Goal: Task Accomplishment & Management: Use online tool/utility

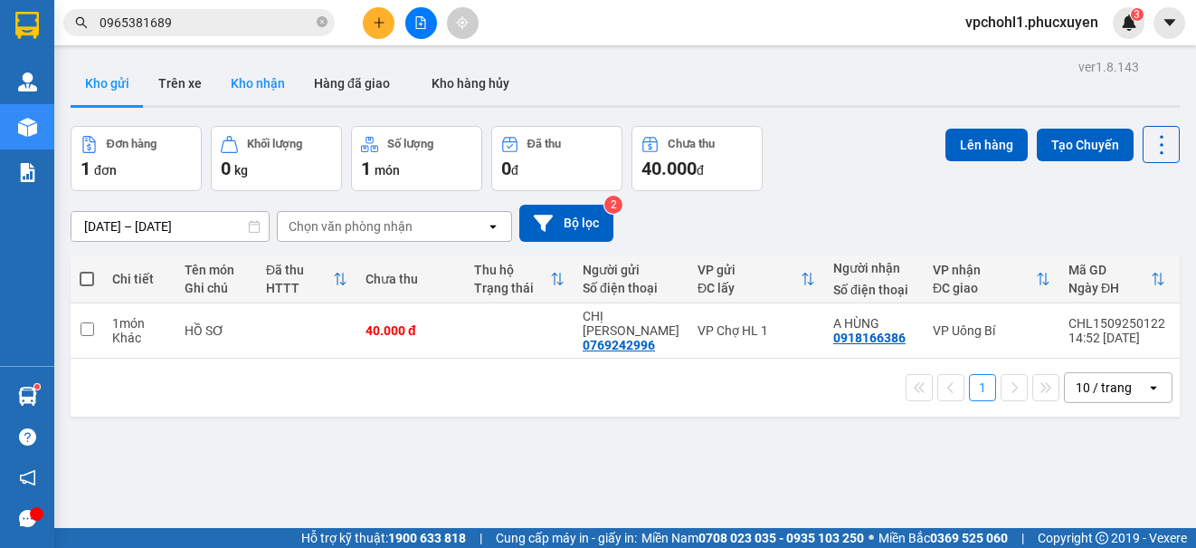
click at [252, 86] on button "Kho nhận" at bounding box center [257, 83] width 83 height 43
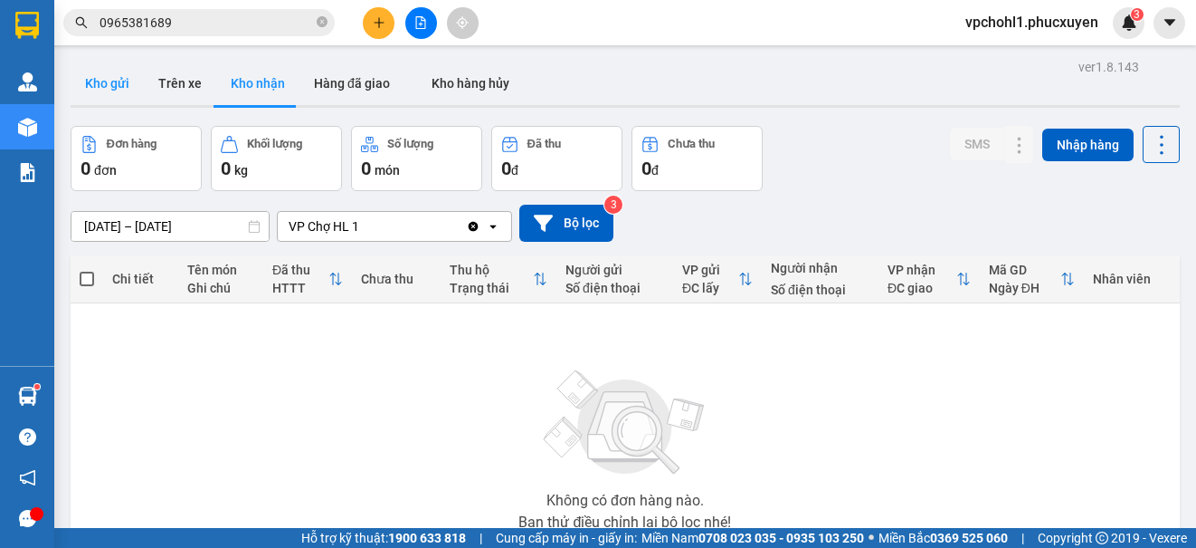
click at [110, 81] on button "Kho gửi" at bounding box center [107, 83] width 73 height 43
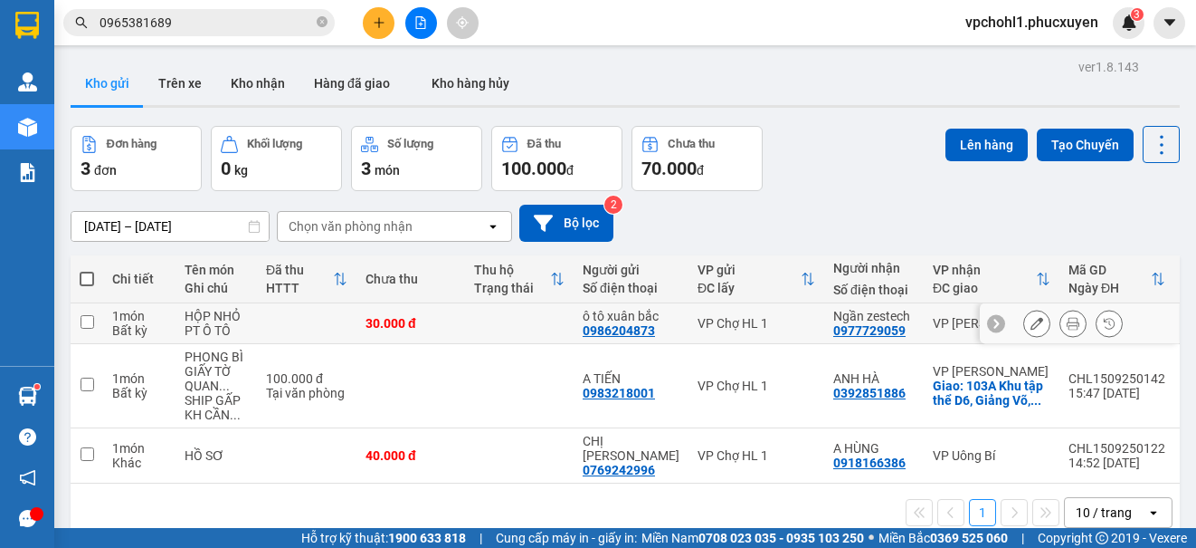
click at [83, 319] on input "checkbox" at bounding box center [88, 322] width 14 height 14
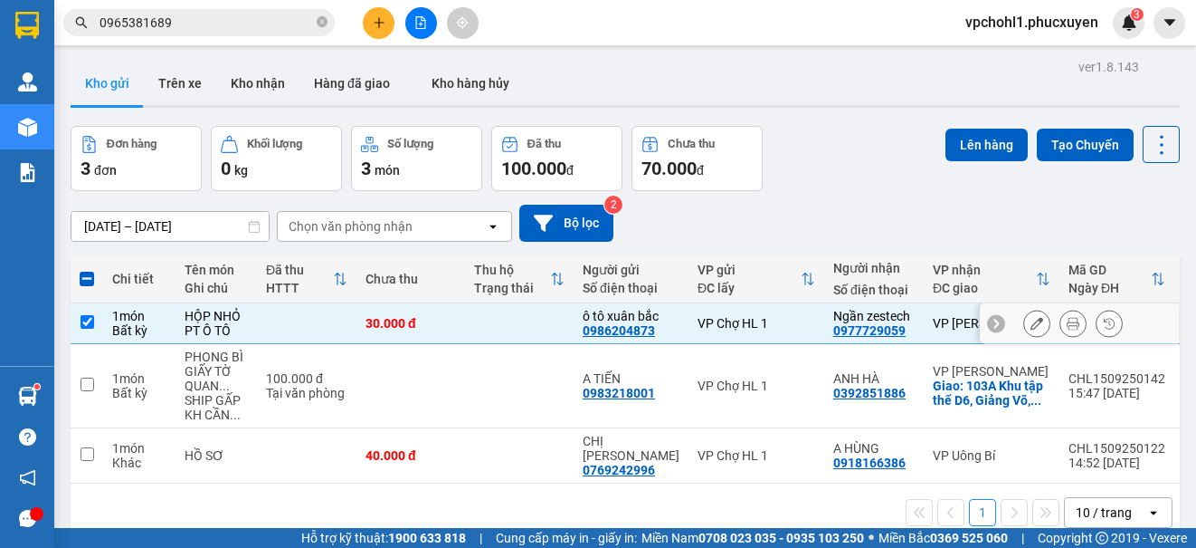
click at [88, 326] on input "checkbox" at bounding box center [88, 322] width 14 height 14
checkbox input "false"
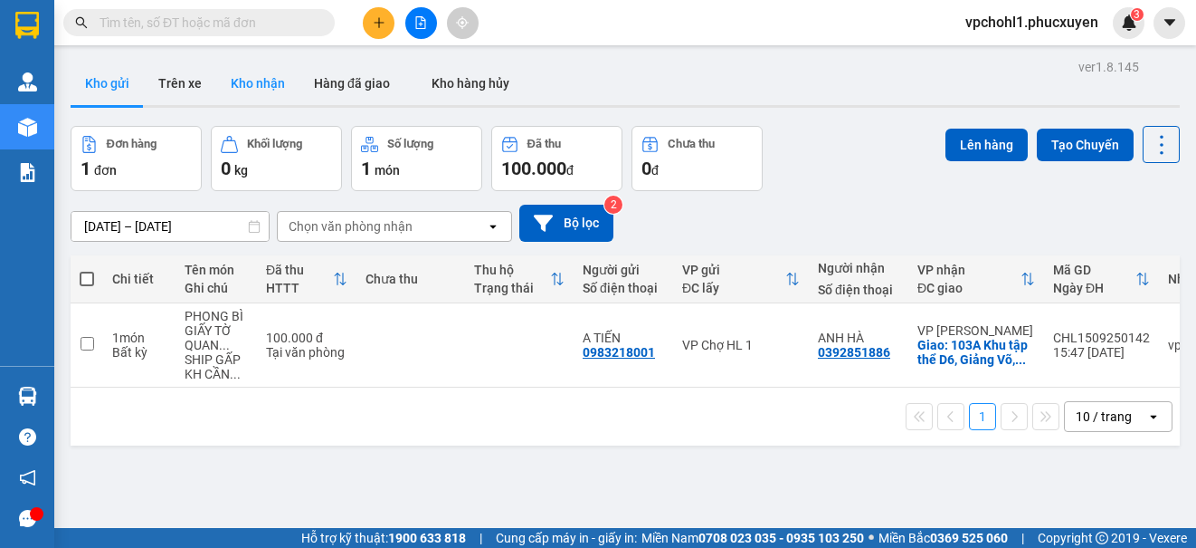
click at [254, 81] on button "Kho nhận" at bounding box center [257, 83] width 83 height 43
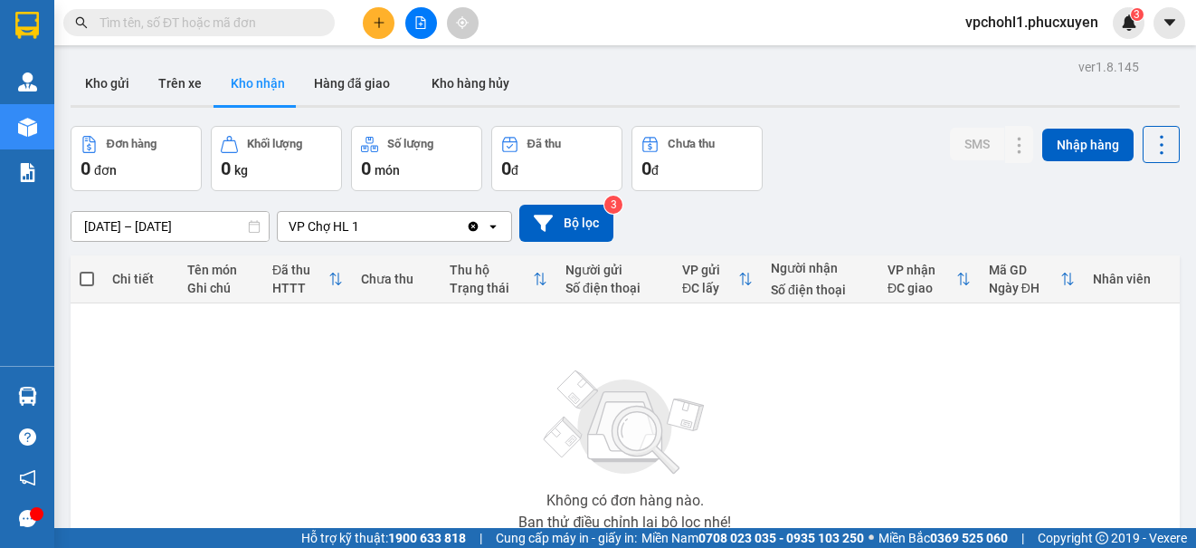
click at [113, 83] on button "Kho gửi" at bounding box center [107, 83] width 73 height 43
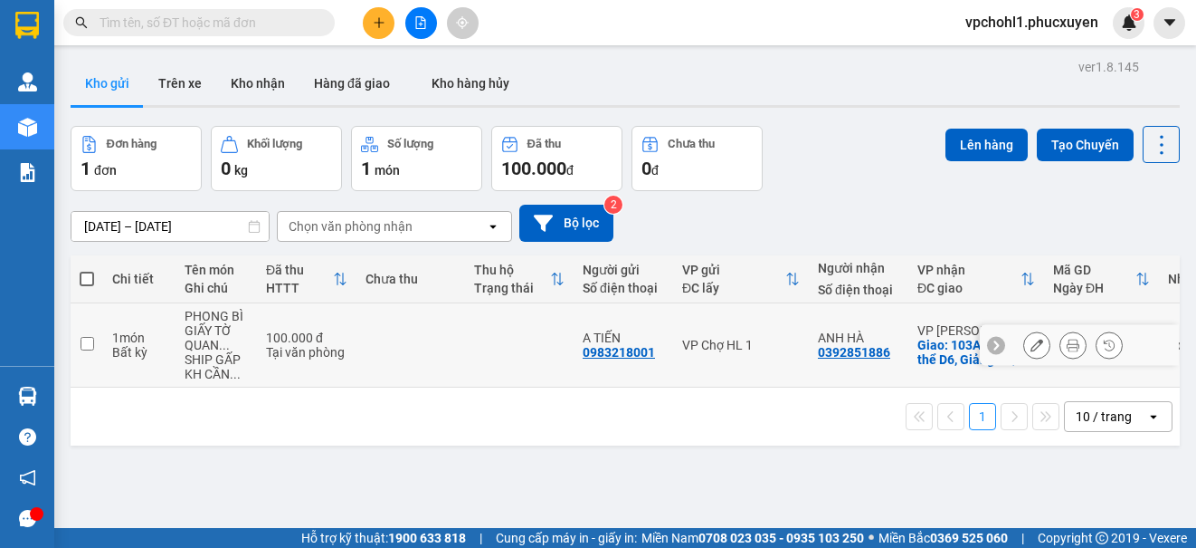
click at [89, 339] on input "checkbox" at bounding box center [88, 344] width 14 height 14
checkbox input "true"
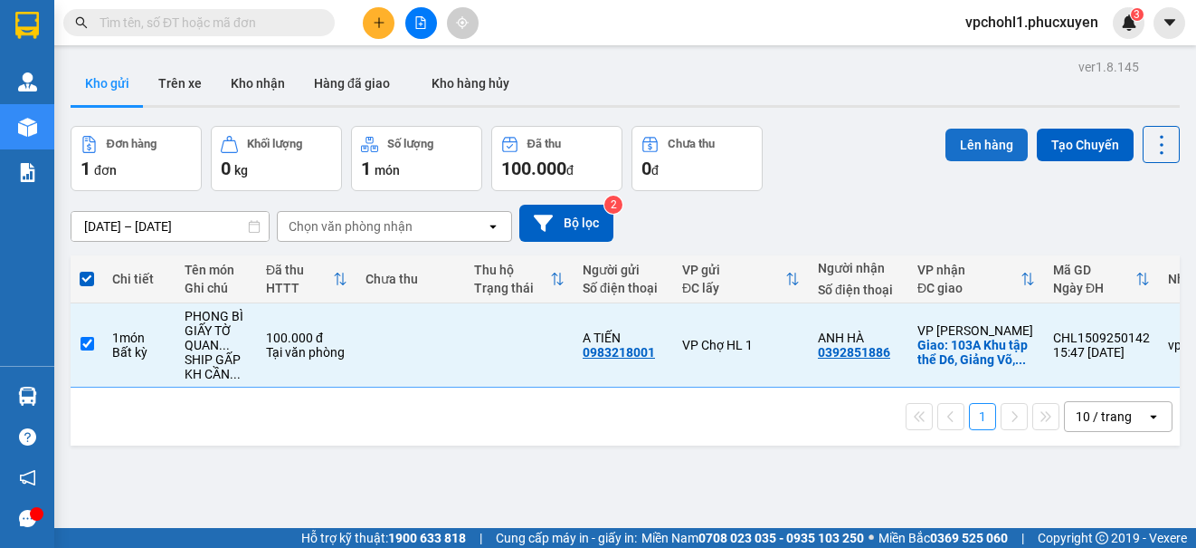
click at [987, 145] on button "Lên hàng" at bounding box center [987, 145] width 82 height 33
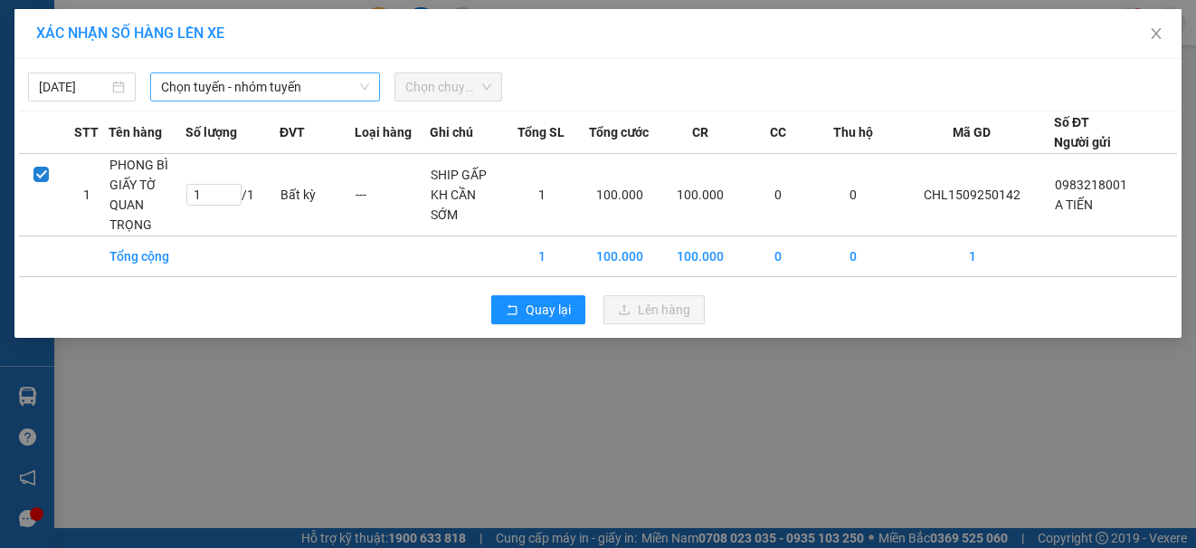
click at [292, 88] on span "Chọn tuyến - nhóm tuyến" at bounding box center [265, 86] width 208 height 27
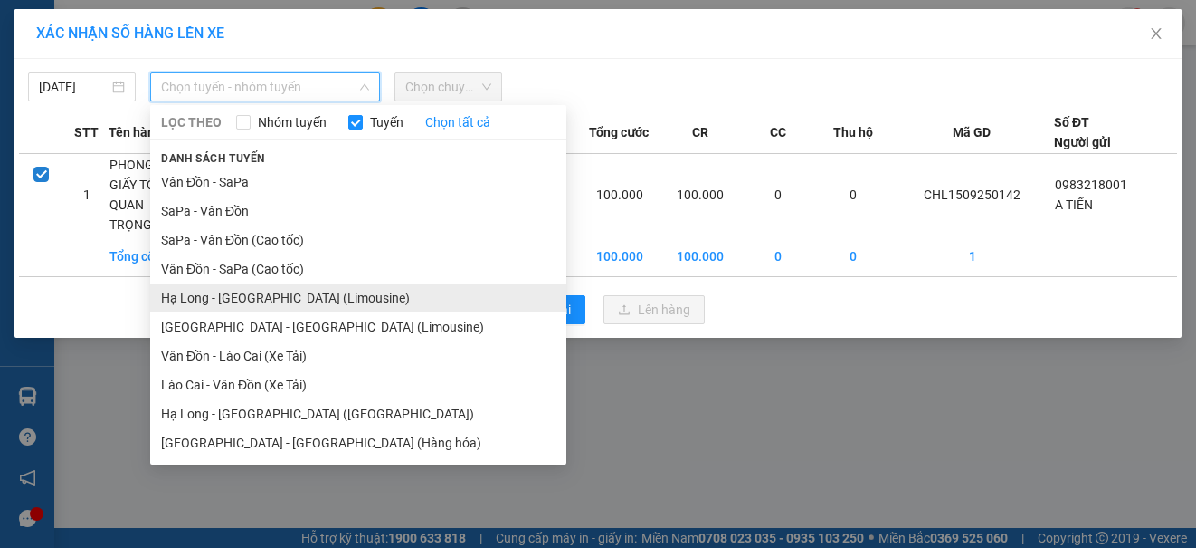
click at [329, 302] on li "Hạ Long - [GEOGRAPHIC_DATA] (Limousine)" at bounding box center [358, 297] width 416 height 29
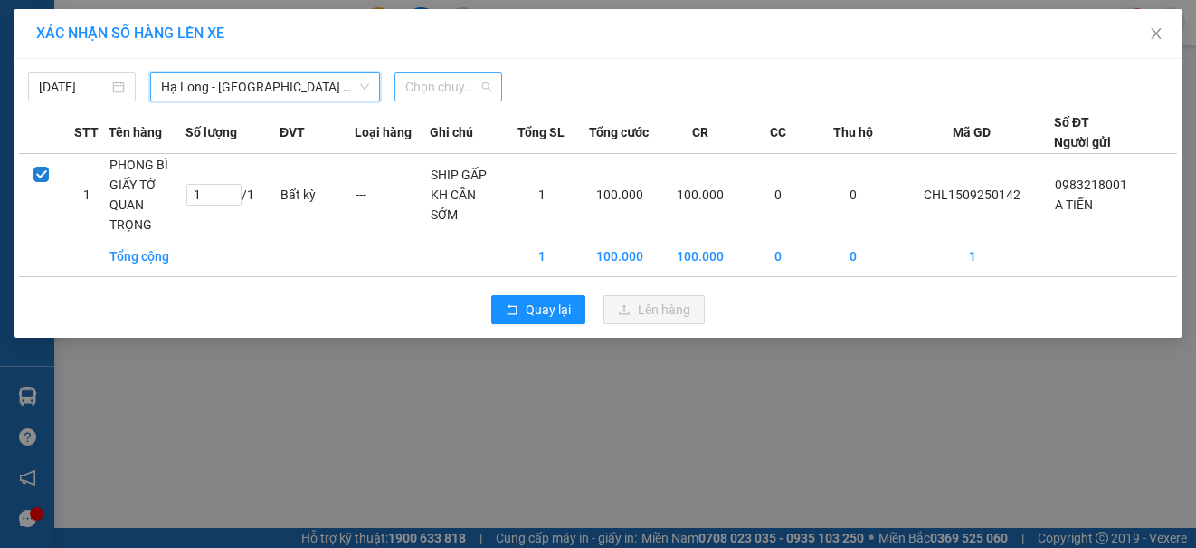
click at [435, 82] on span "Chọn chuyến" at bounding box center [448, 86] width 86 height 27
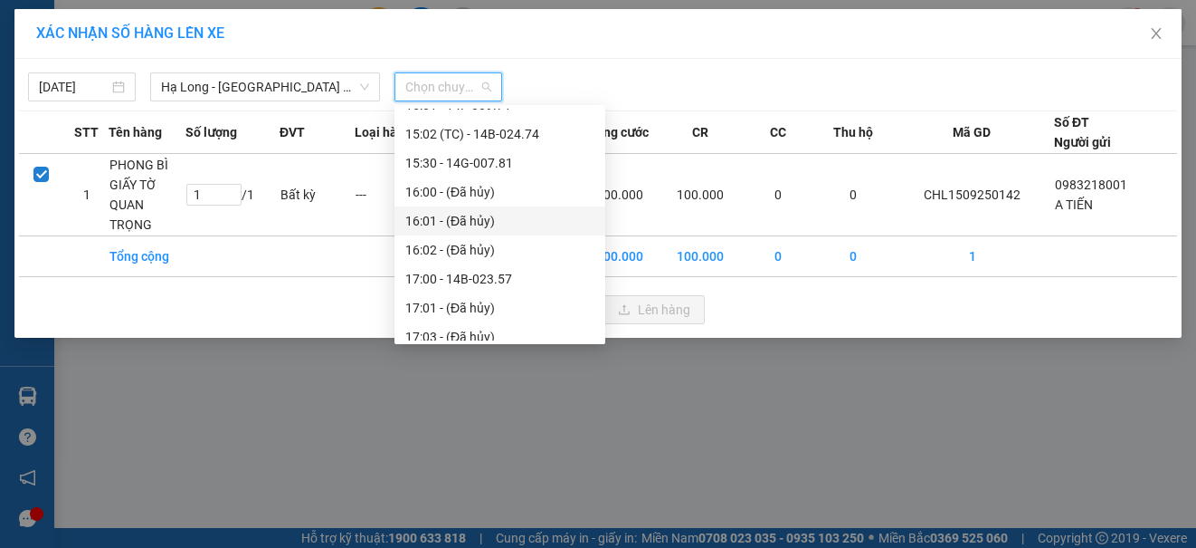
scroll to position [1086, 0]
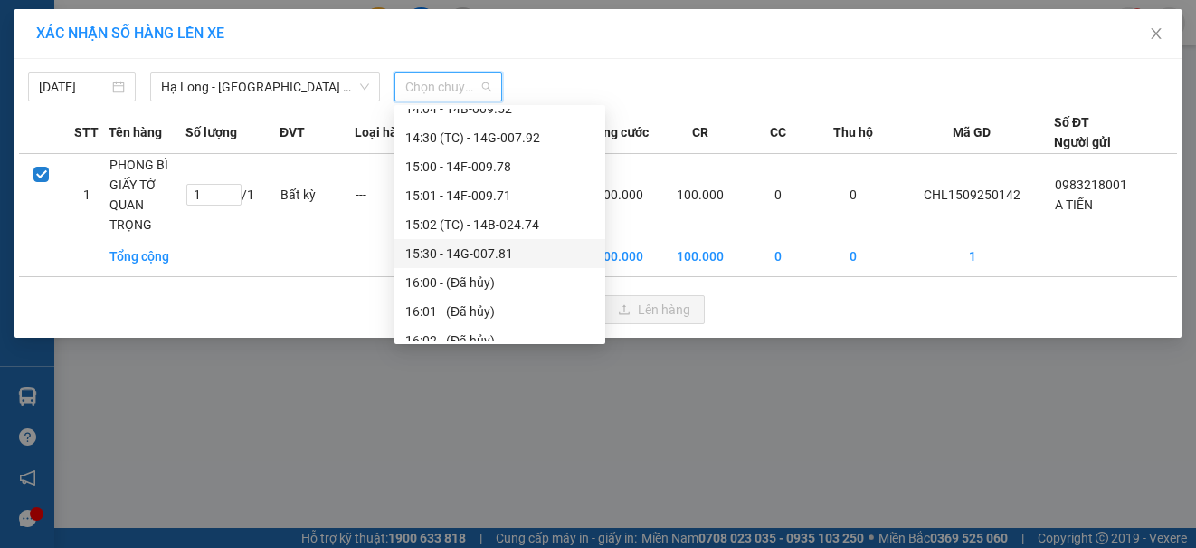
click at [480, 256] on div "15:30 - 14G-007.81" at bounding box center [499, 253] width 189 height 20
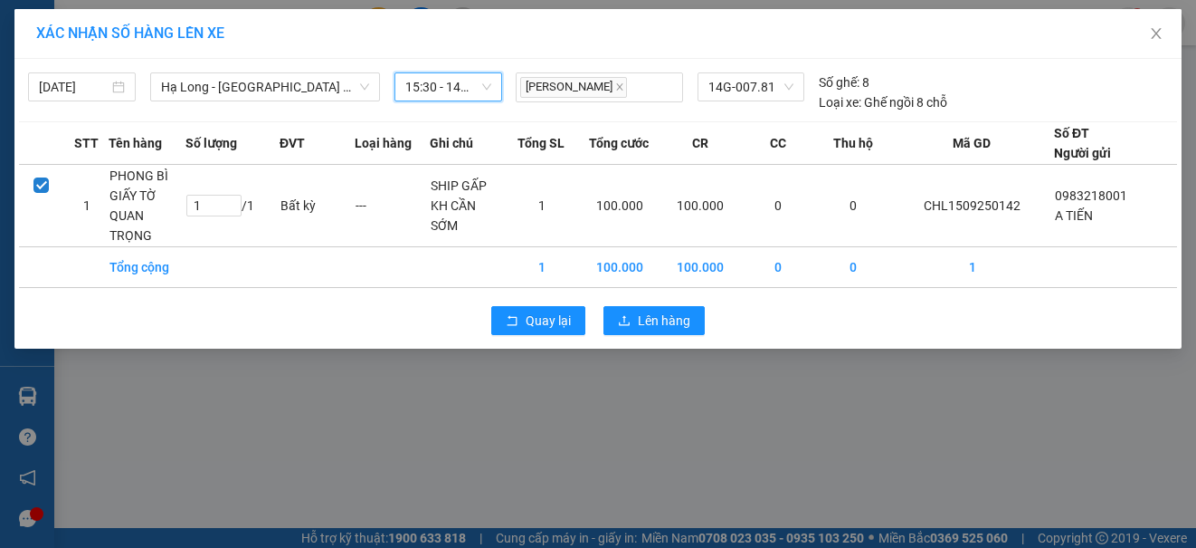
click at [472, 91] on span "15:30 - 14G-007.81" at bounding box center [448, 86] width 86 height 27
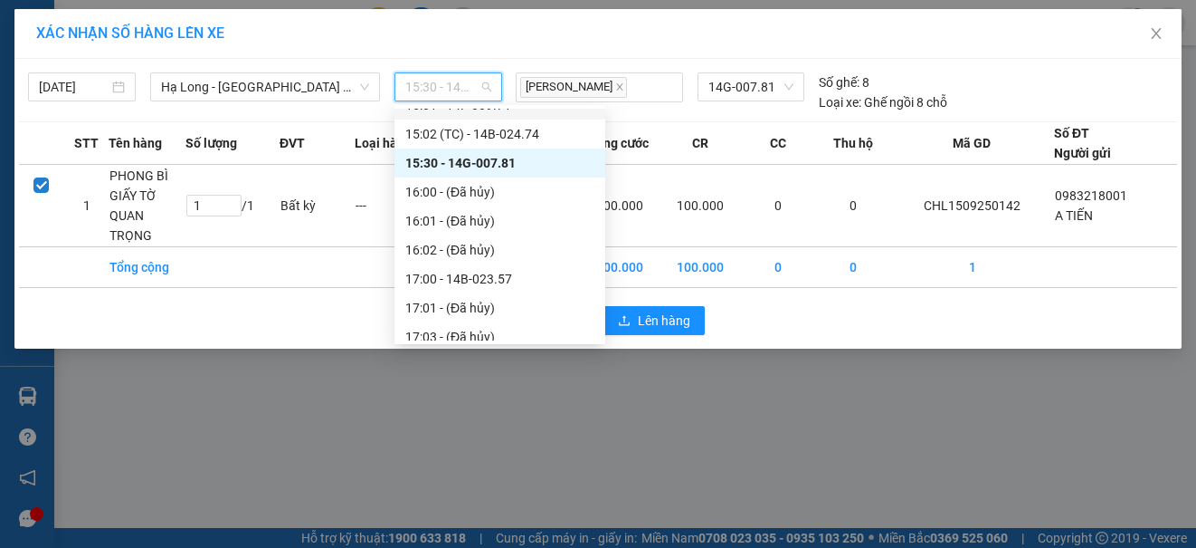
scroll to position [1357, 0]
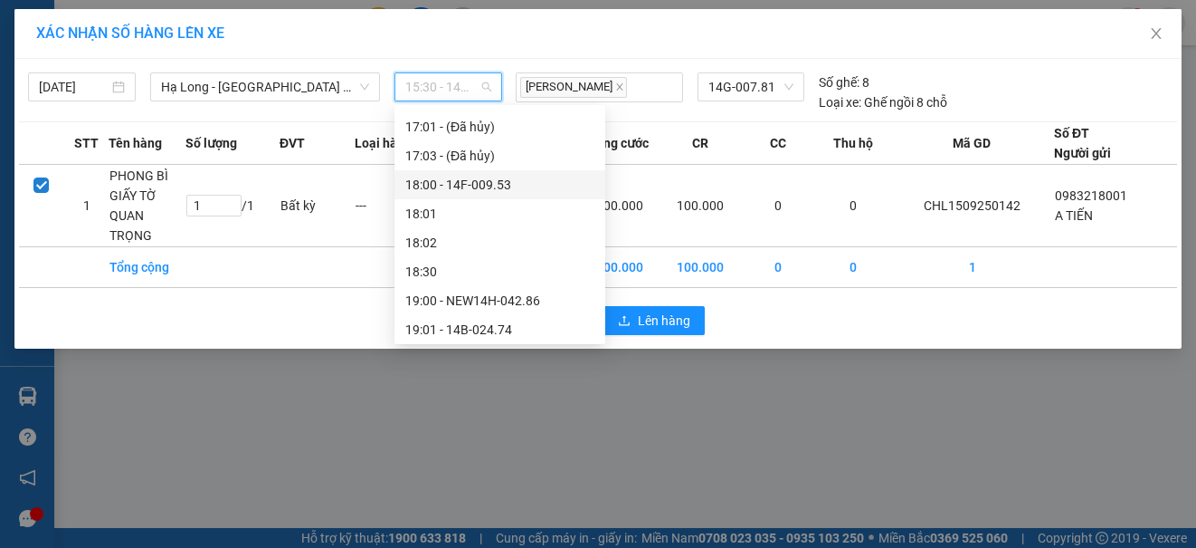
click at [500, 186] on div "18:00 - 14F-009.53" at bounding box center [499, 185] width 189 height 20
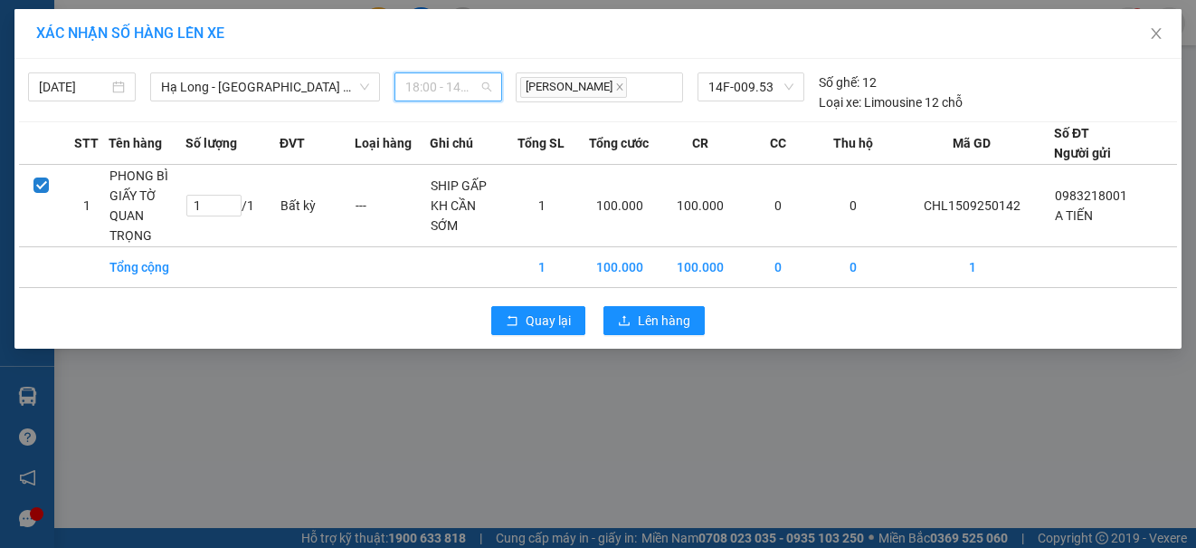
click at [484, 85] on span "18:00 - 14F-009.53" at bounding box center [448, 86] width 86 height 27
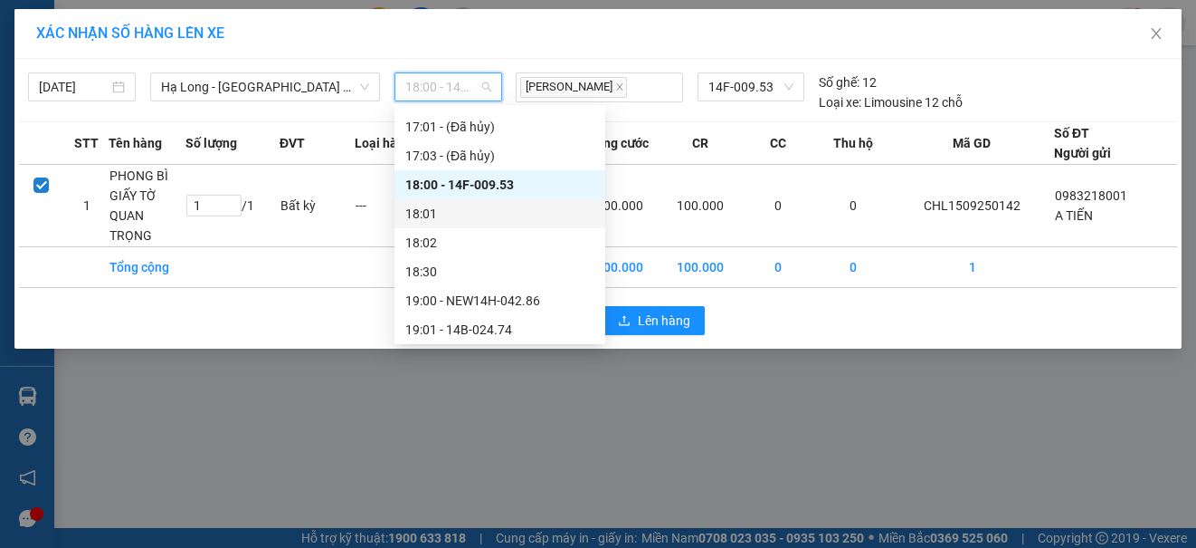
scroll to position [1267, 0]
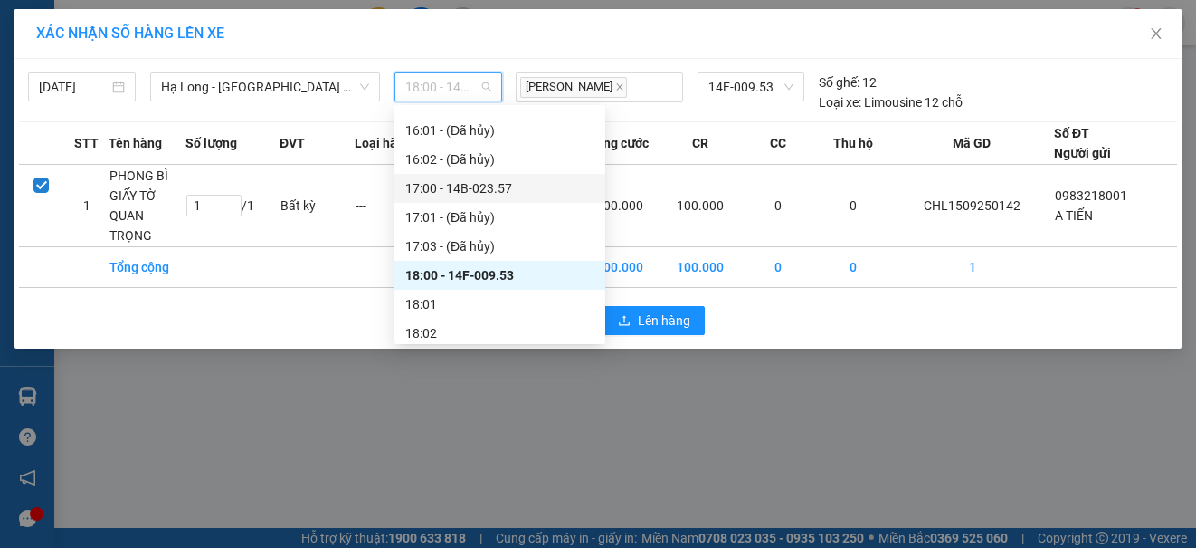
click at [496, 190] on div "17:00 - 14B-023.57" at bounding box center [499, 188] width 189 height 20
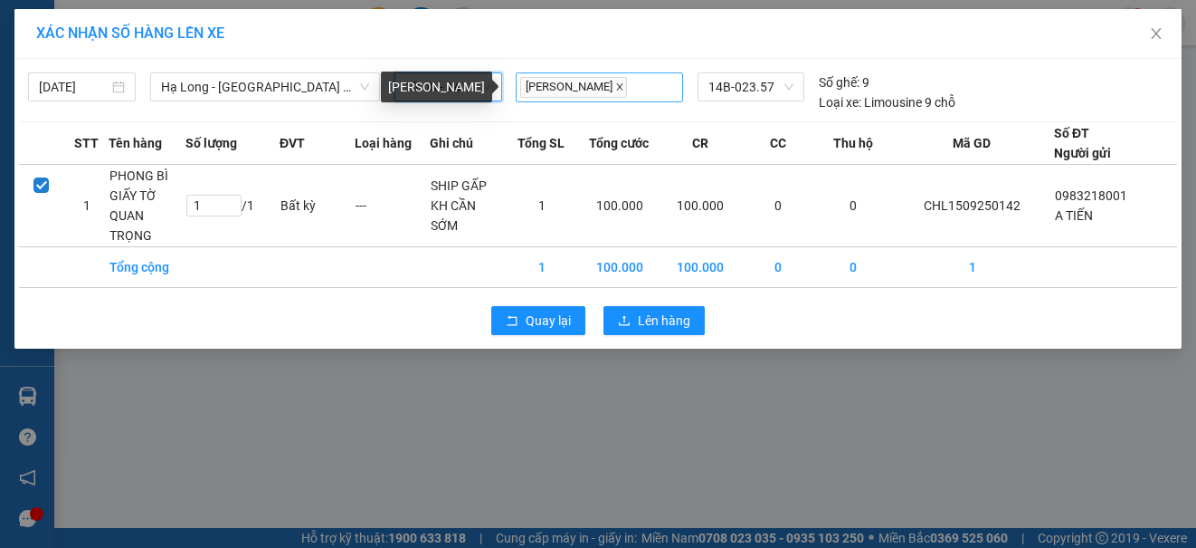
click at [624, 87] on icon "close" at bounding box center [620, 87] width 6 height 6
click at [597, 81] on div at bounding box center [599, 87] width 158 height 22
click at [483, 86] on span "17:00 - 14B-023.57" at bounding box center [448, 86] width 86 height 27
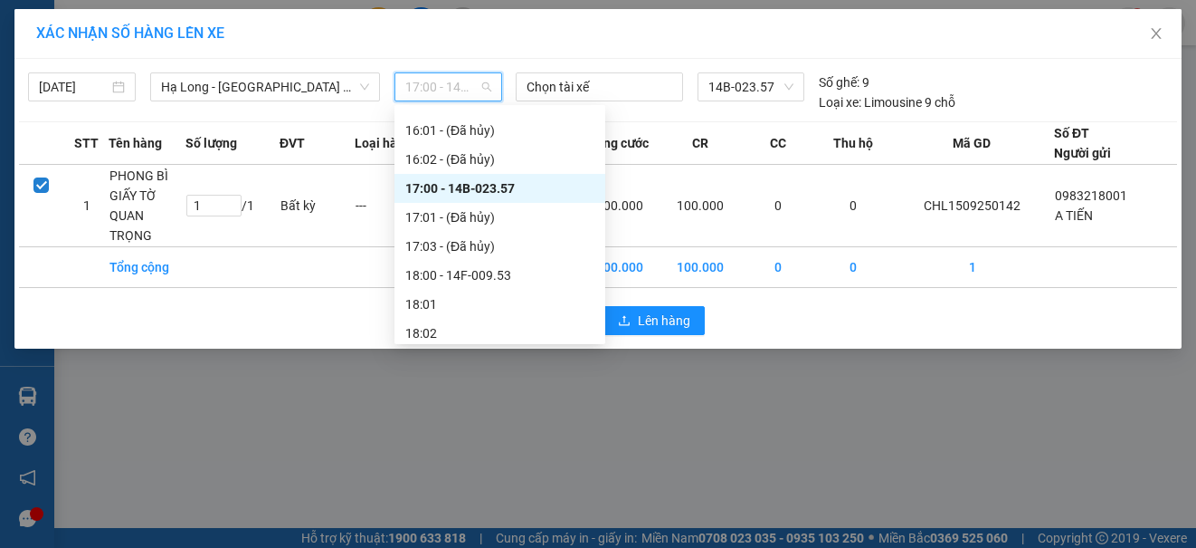
click at [495, 186] on div "17:00 - 14B-023.57" at bounding box center [499, 188] width 189 height 20
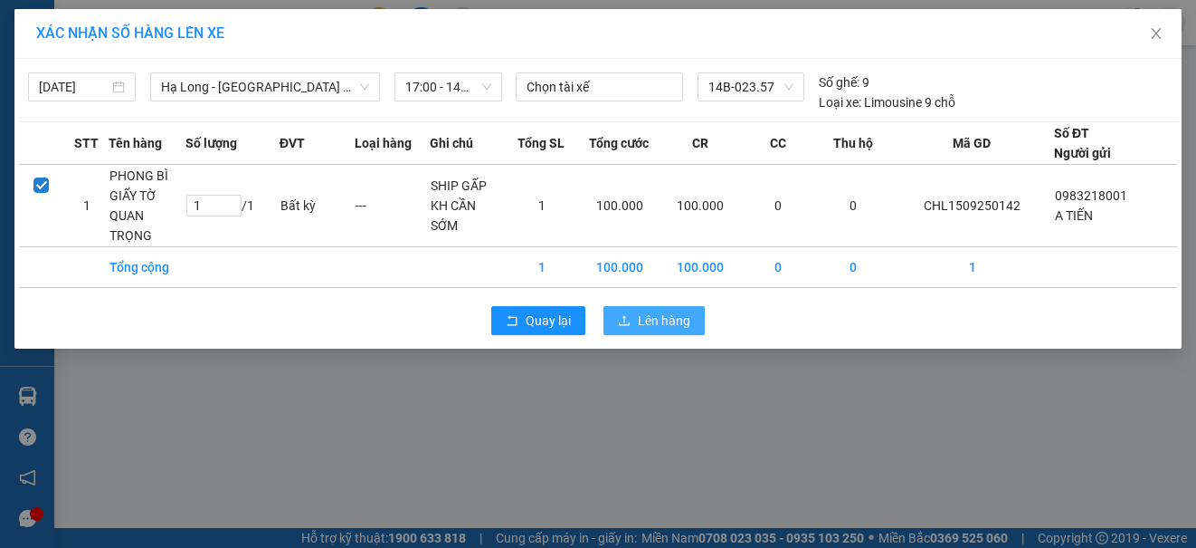
click at [653, 326] on span "Lên hàng" at bounding box center [664, 320] width 52 height 20
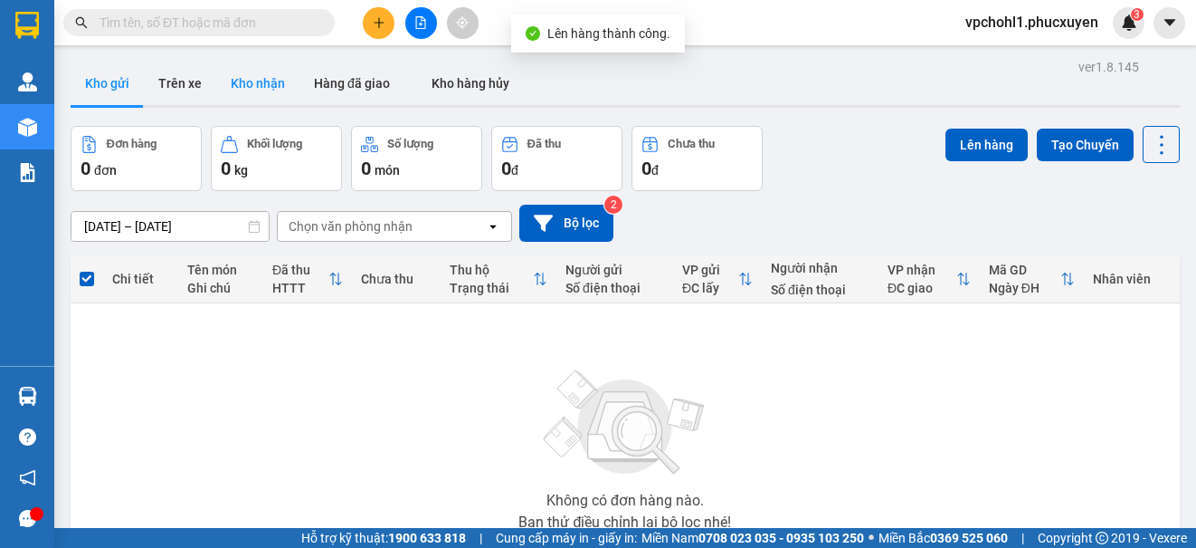
click at [284, 85] on button "Kho nhận" at bounding box center [257, 83] width 83 height 43
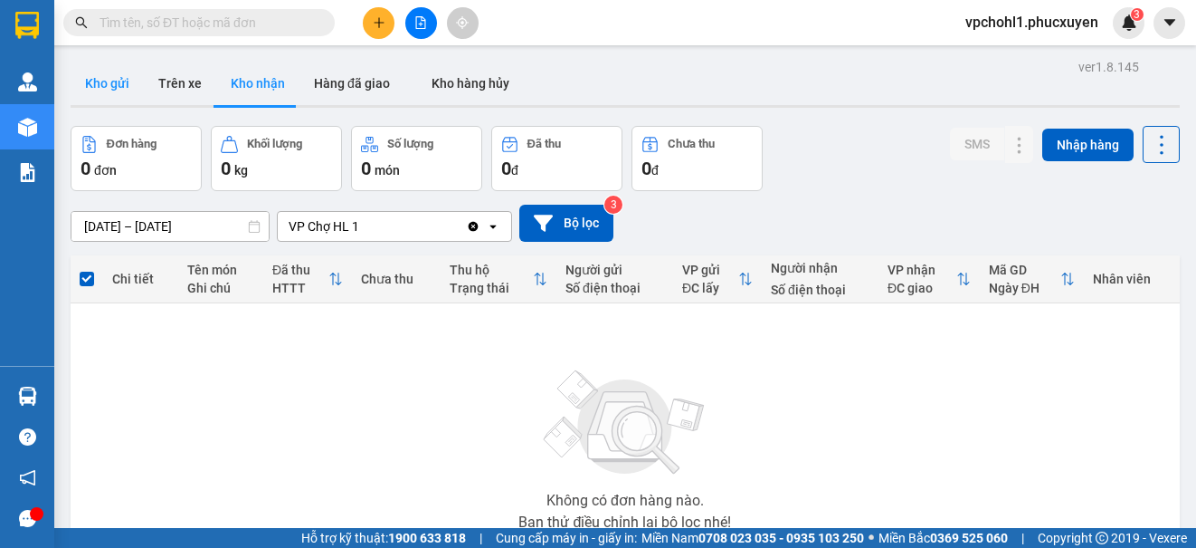
click at [108, 84] on button "Kho gửi" at bounding box center [107, 83] width 73 height 43
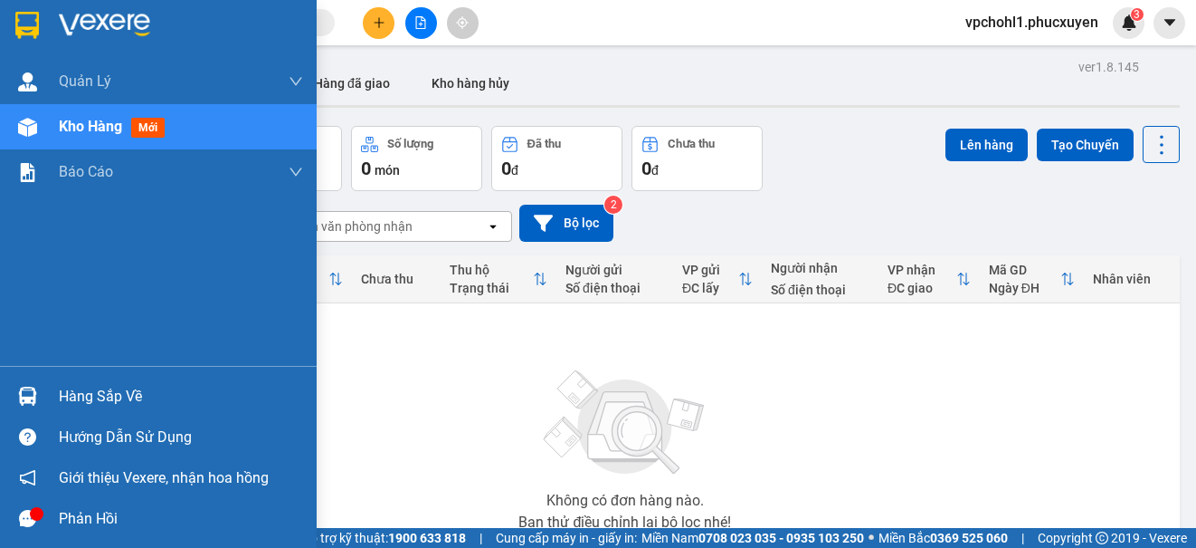
click at [61, 390] on div "Hàng sắp về" at bounding box center [181, 396] width 244 height 27
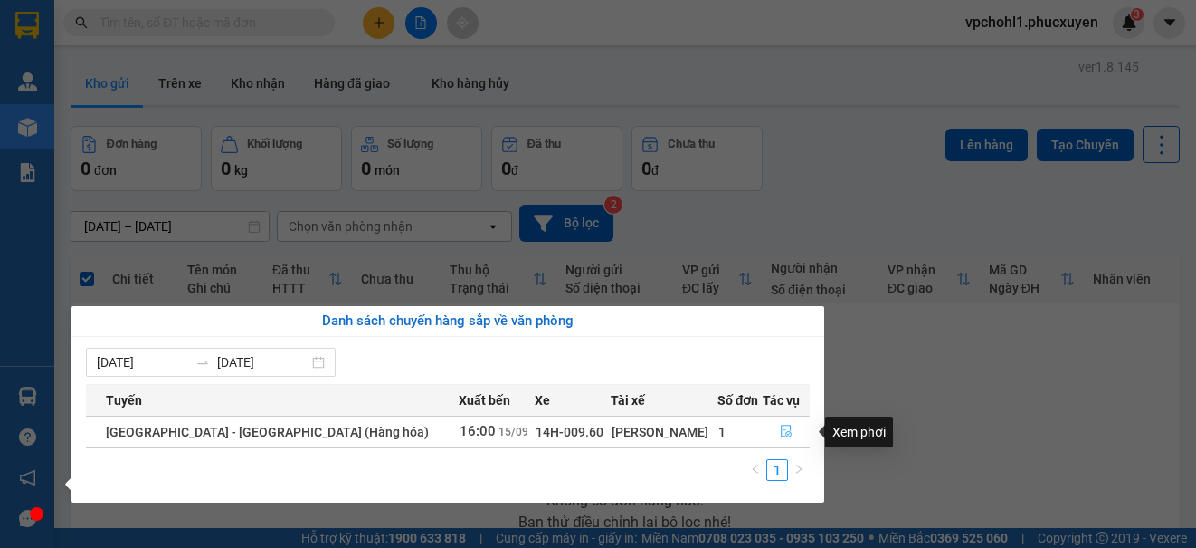
click at [769, 428] on button "button" at bounding box center [786, 431] width 45 height 29
click at [774, 428] on main "ver 1.8.145 Kho gửi Trên xe Kho nhận Hàng đã giao Kho hàng hủy Đơn hàng 0 đơn K…" at bounding box center [598, 264] width 1196 height 528
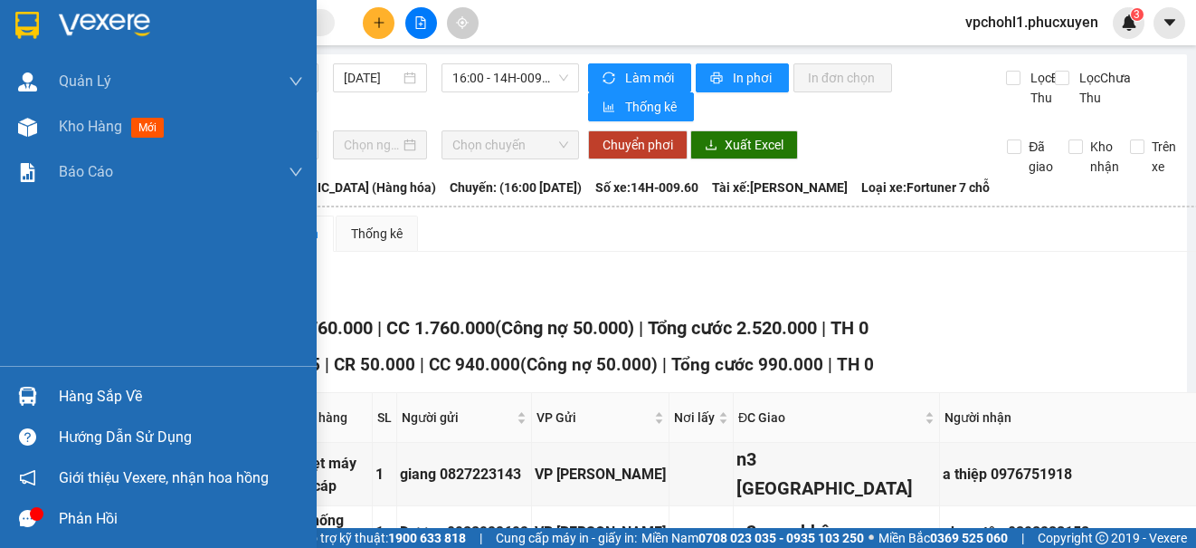
click at [120, 395] on div "Hàng sắp về" at bounding box center [181, 396] width 244 height 27
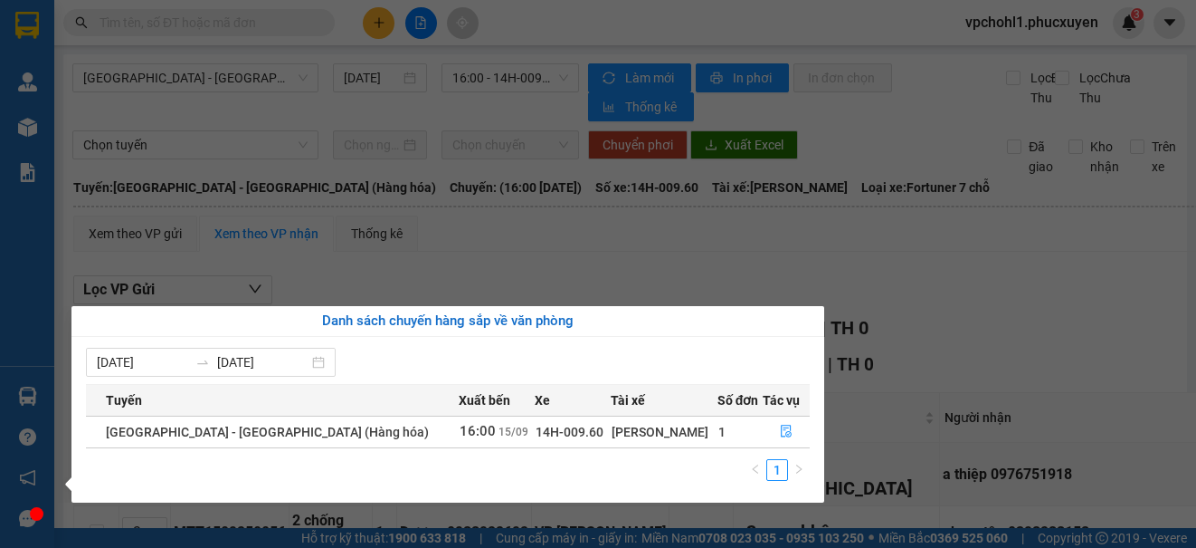
click at [1036, 217] on section "Kết quả tìm kiếm ( 0 ) Bộ lọc No Data vpchohl1.phucxuyen 3 [PERSON_NAME] lý gia…" at bounding box center [598, 274] width 1196 height 548
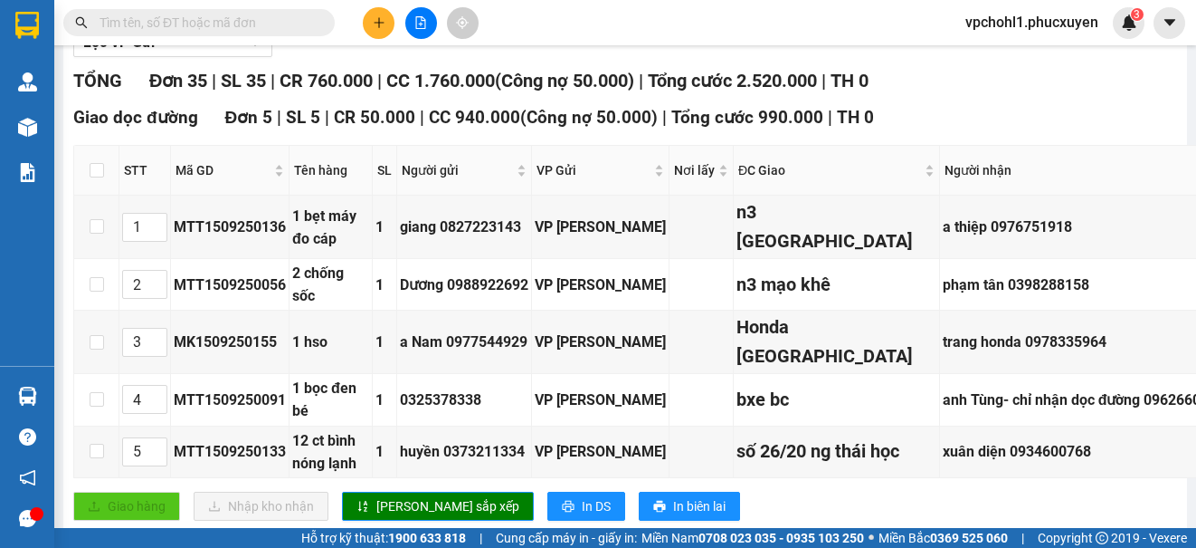
scroll to position [66, 0]
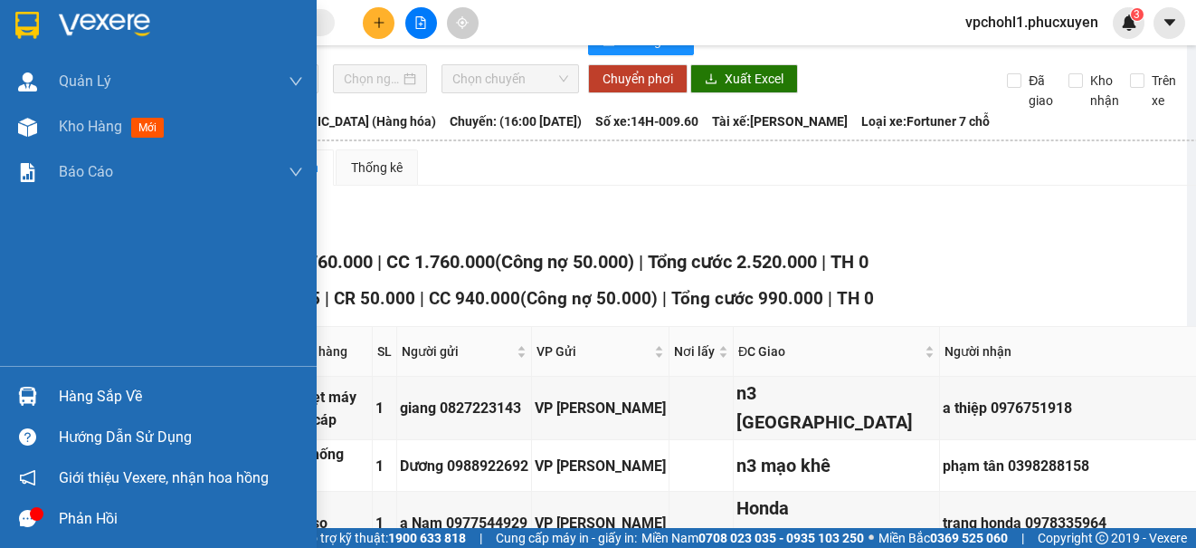
click at [60, 392] on div "Hàng sắp về" at bounding box center [181, 396] width 244 height 27
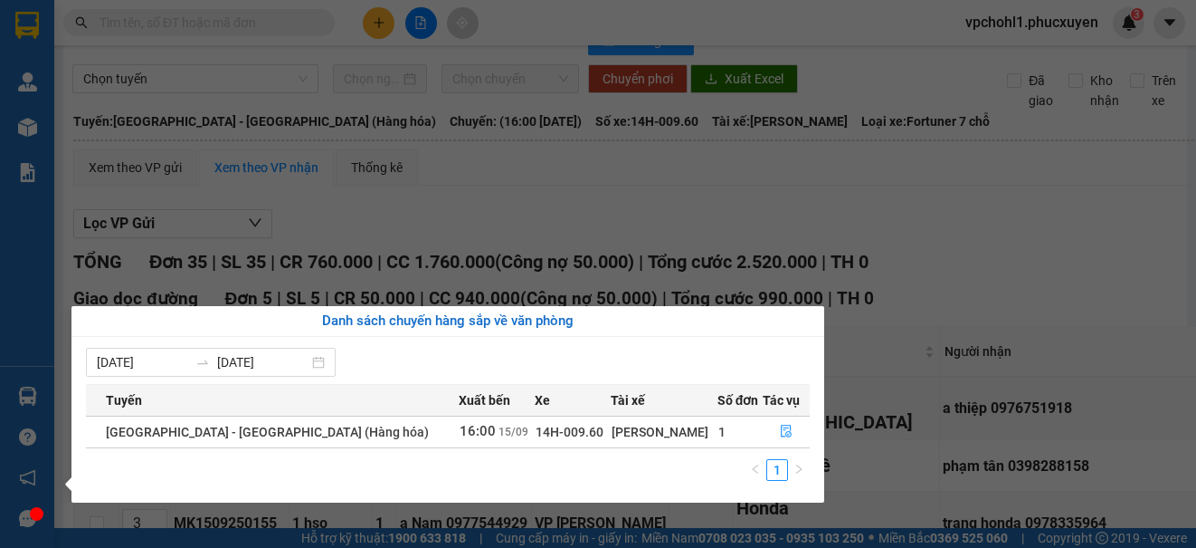
click at [1024, 309] on section "Kết quả tìm kiếm ( 0 ) Bộ lọc No Data vpchohl1.phucxuyen 3 [PERSON_NAME] lý gia…" at bounding box center [598, 274] width 1196 height 548
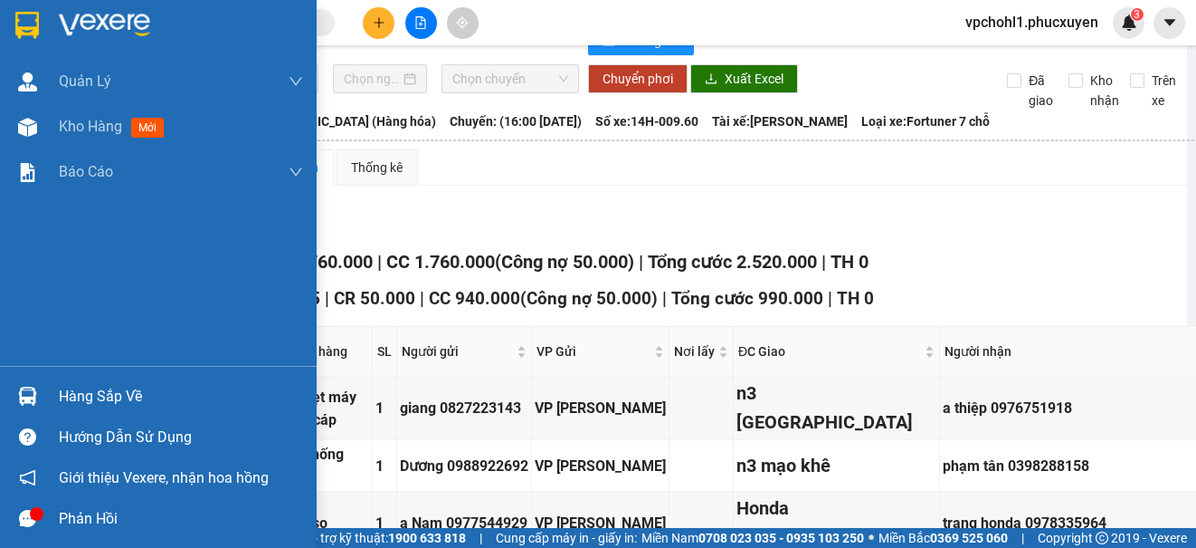
click at [59, 391] on div "Hàng sắp về" at bounding box center [181, 396] width 244 height 27
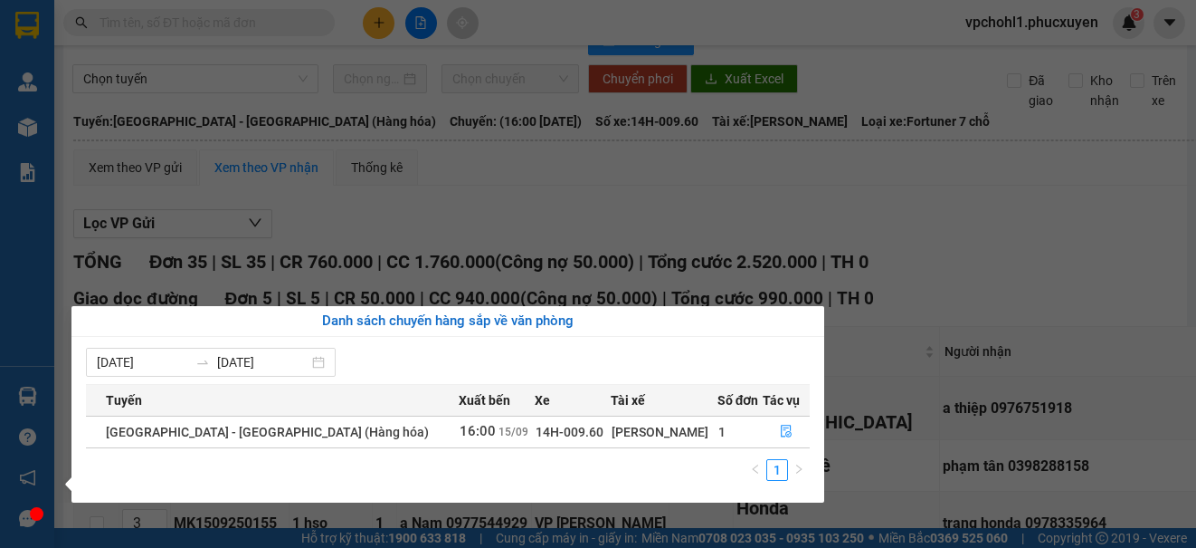
click at [967, 333] on section "Kết quả tìm kiếm ( 0 ) Bộ lọc No Data vpchohl1.phucxuyen 3 [PERSON_NAME] lý gia…" at bounding box center [598, 274] width 1196 height 548
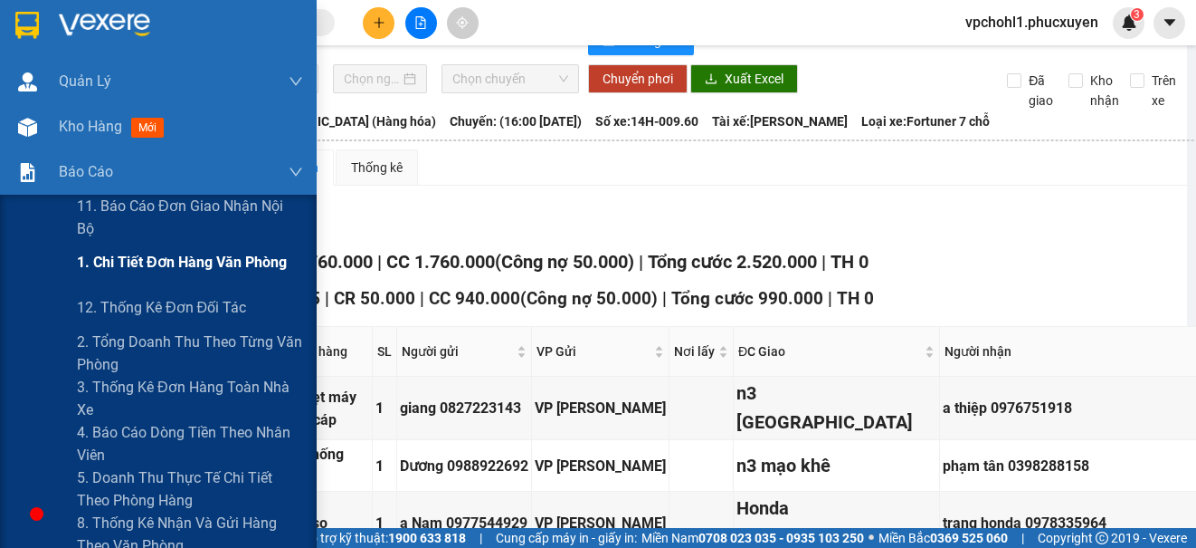
click at [97, 262] on span "1. Chi tiết đơn hàng văn phòng" at bounding box center [182, 262] width 210 height 23
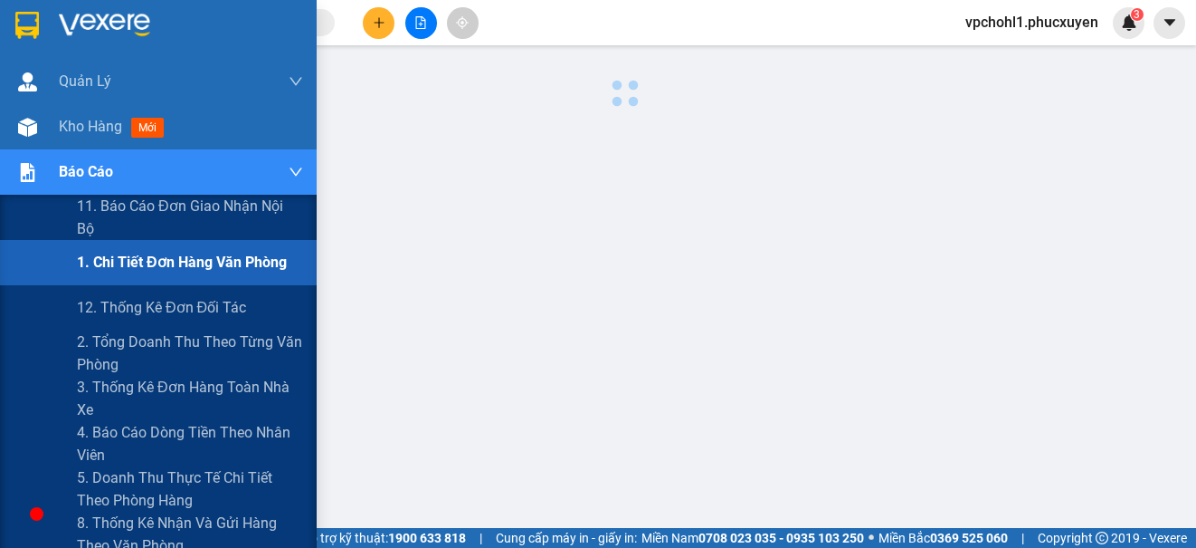
click at [97, 262] on span "1. Chi tiết đơn hàng văn phòng" at bounding box center [182, 262] width 210 height 23
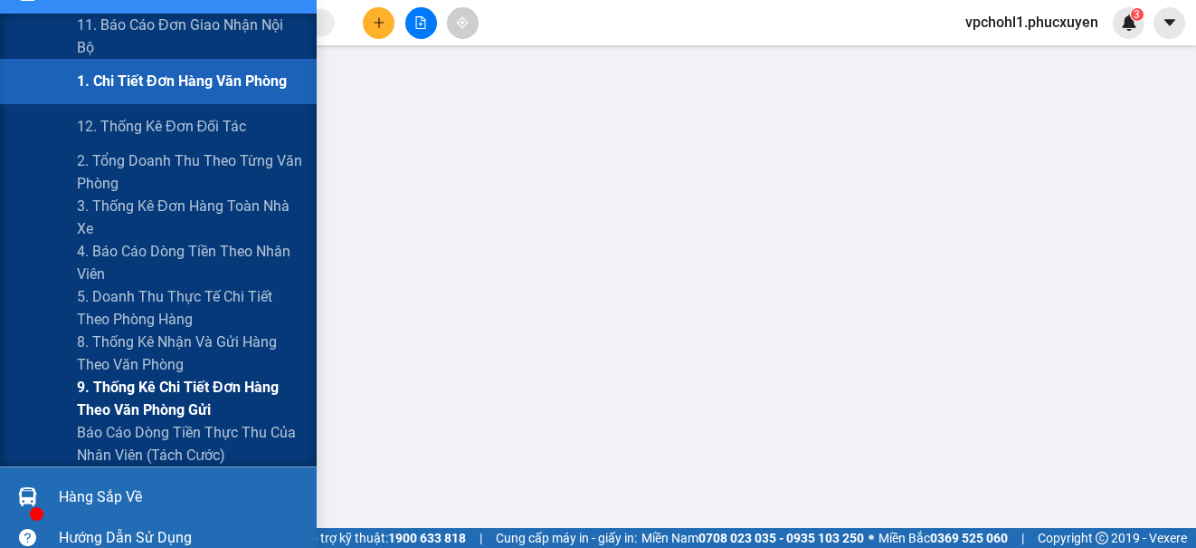
click at [148, 388] on span "9. Thống kê chi tiết đơn hàng theo văn phòng gửi" at bounding box center [190, 398] width 226 height 45
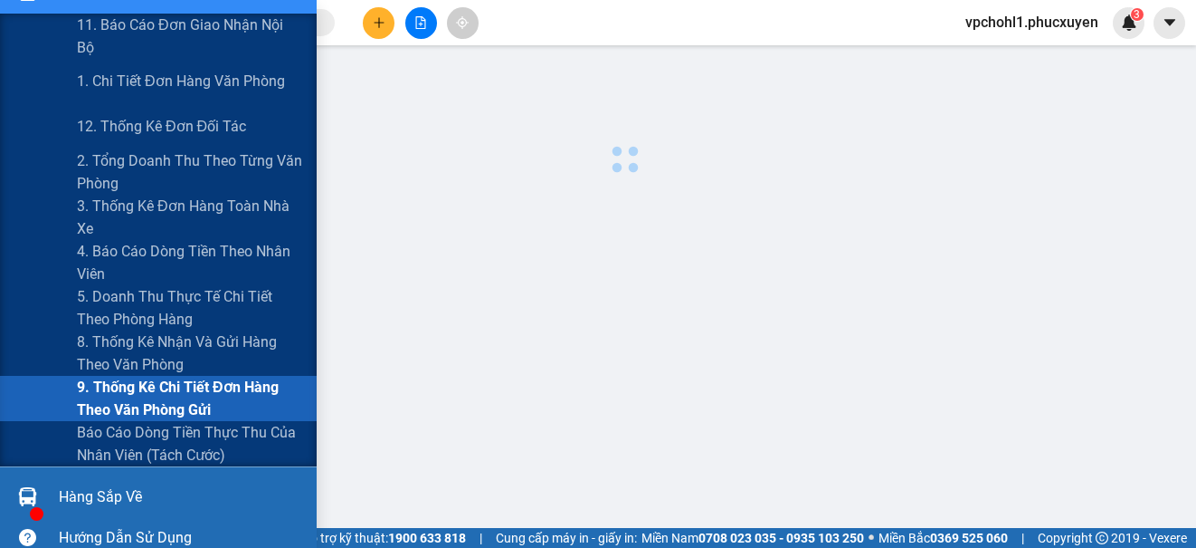
click at [148, 388] on span "9. Thống kê chi tiết đơn hàng theo văn phòng gửi" at bounding box center [190, 398] width 226 height 45
